Goal: Task Accomplishment & Management: Manage account settings

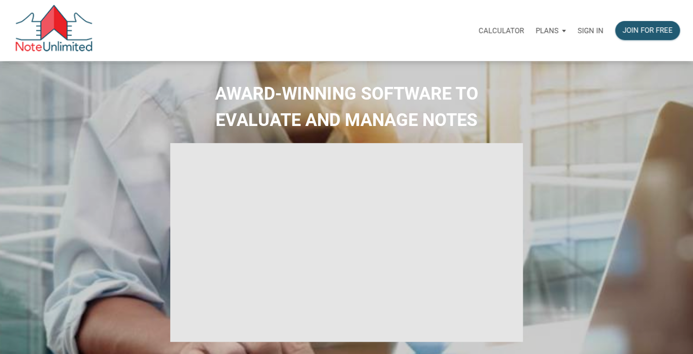
click at [596, 27] on p "Sign in" at bounding box center [591, 30] width 26 height 9
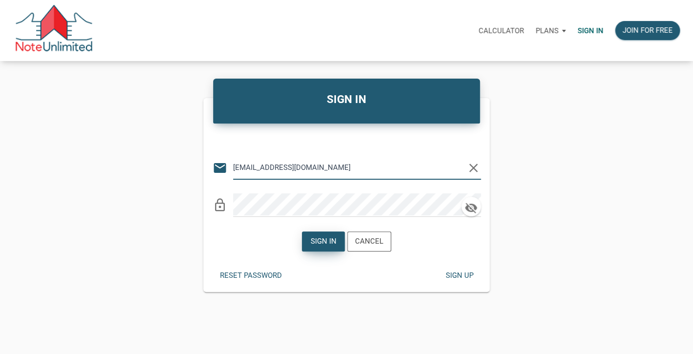
type input "[EMAIL_ADDRESS][DOMAIN_NAME]"
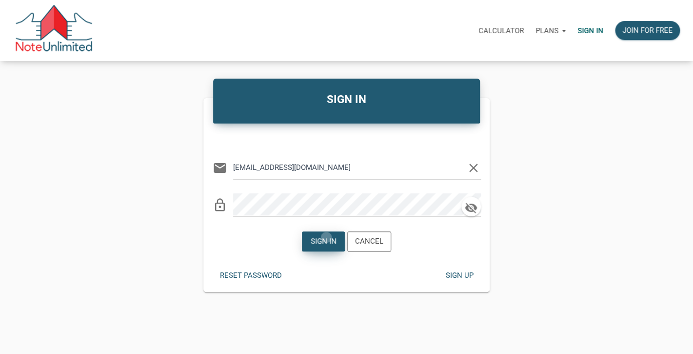
click at [326, 237] on div "Sign in" at bounding box center [324, 241] width 26 height 11
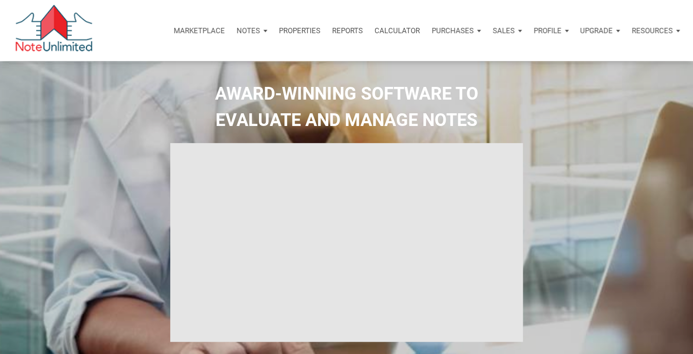
type input "Introduction to new features"
select select
click at [266, 29] on div "Notes" at bounding box center [252, 30] width 42 height 29
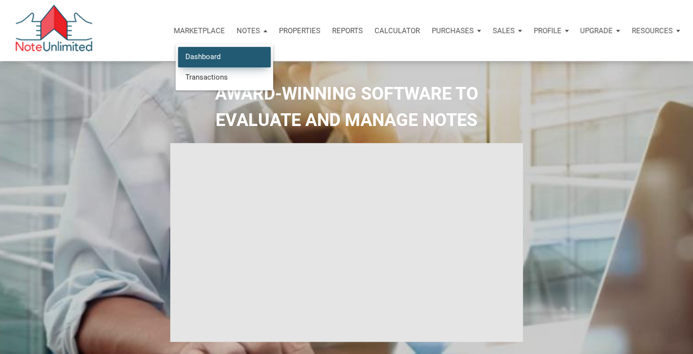
click at [212, 53] on link "Dashboard" at bounding box center [224, 57] width 93 height 20
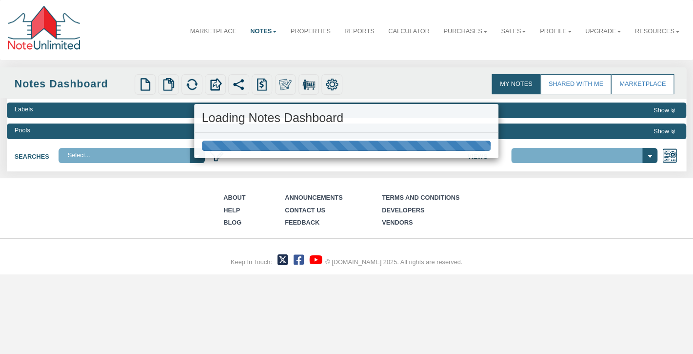
select select "3"
